Goal: Subscribe to service/newsletter

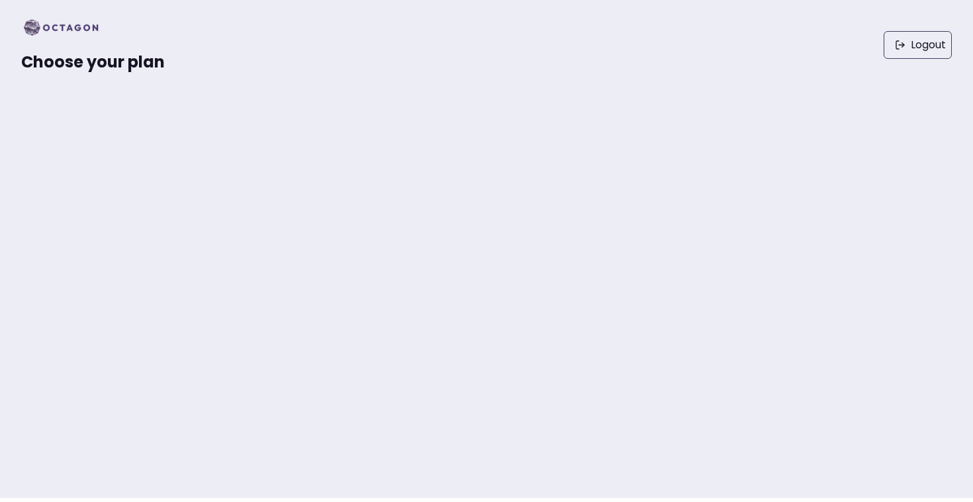
scroll to position [28, 0]
